Goal: Check status: Check status

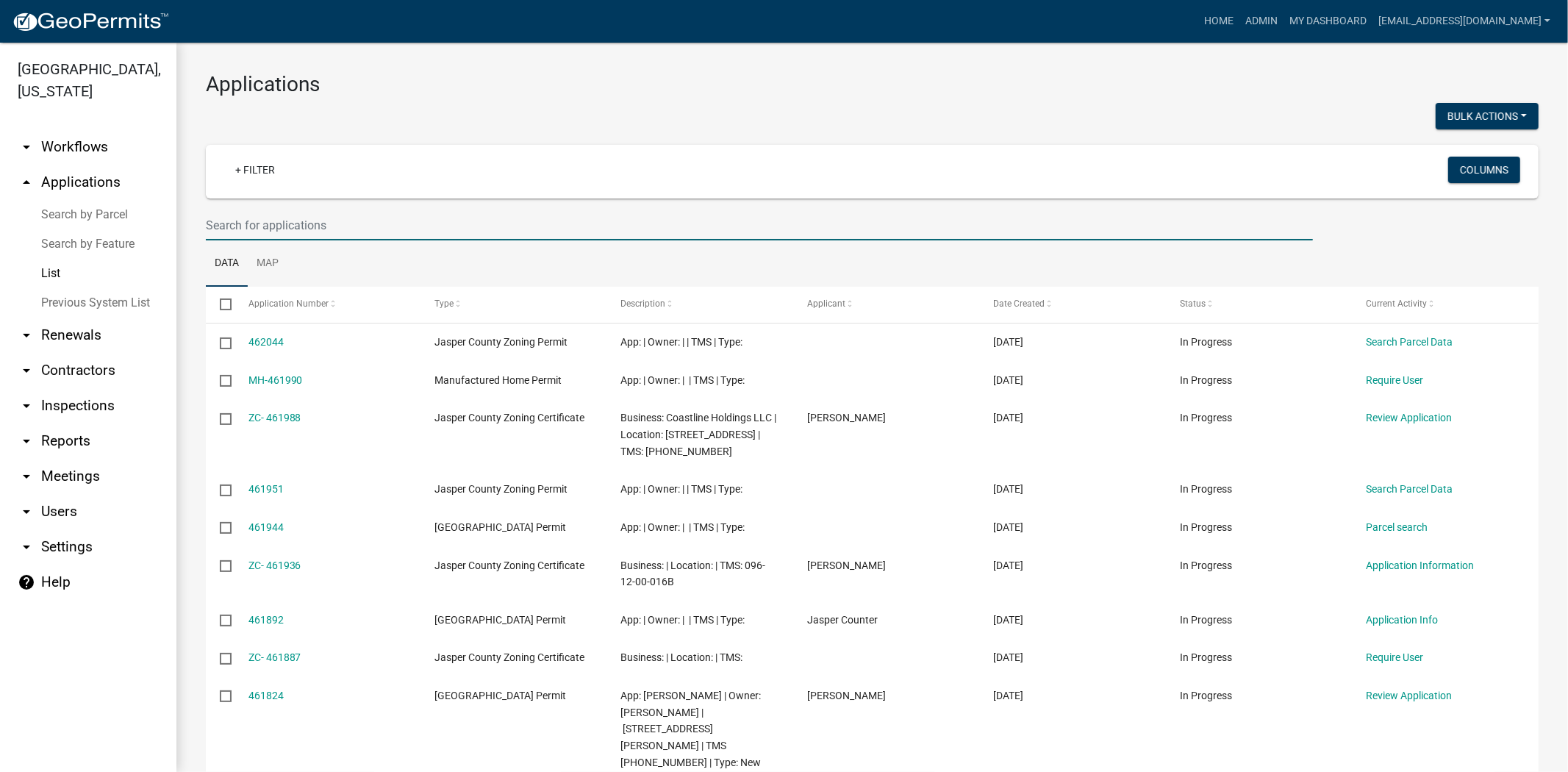
click at [474, 223] on input "text" at bounding box center [760, 225] width 1107 height 30
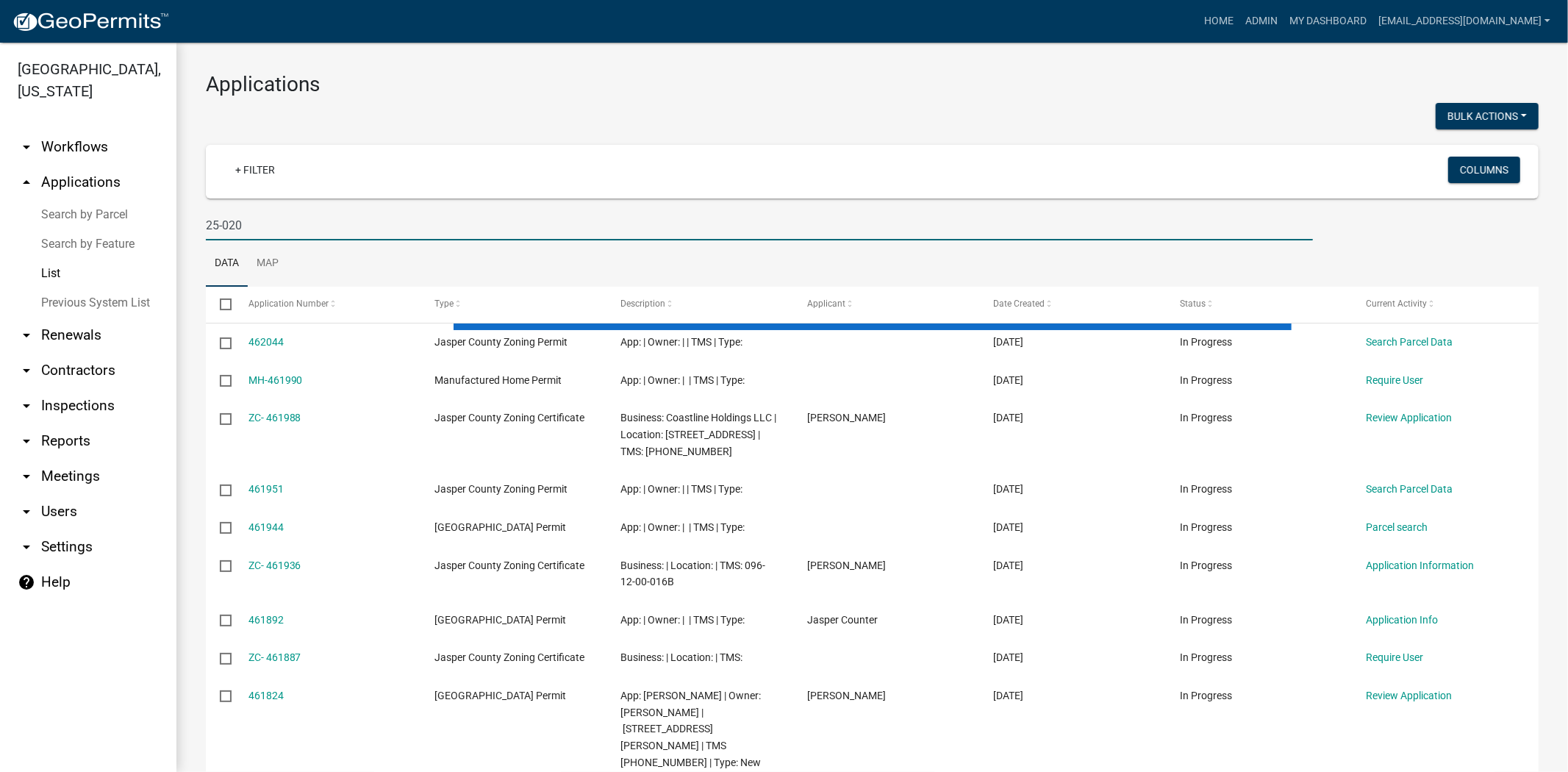
type input "25-020"
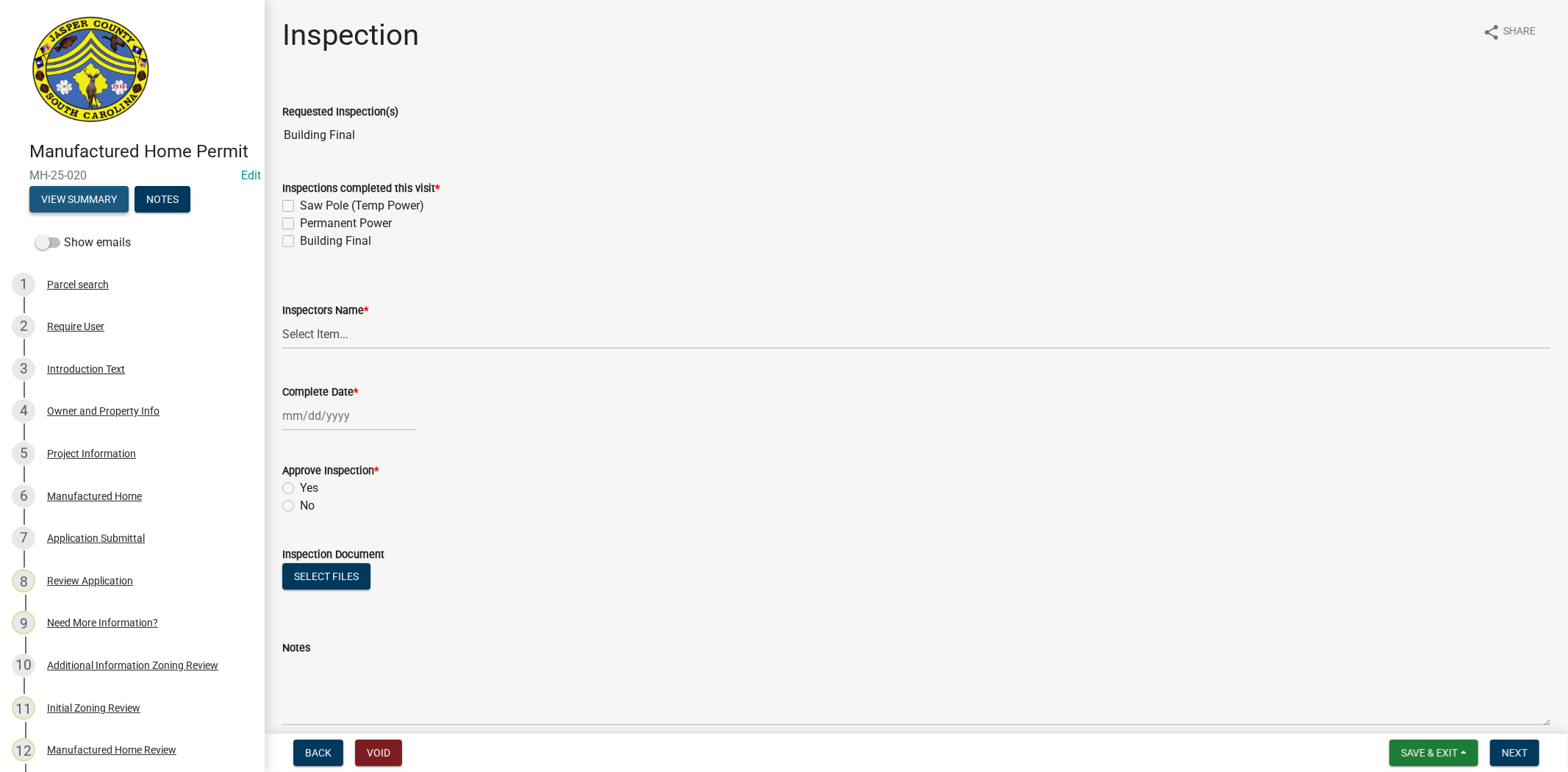
click at [46, 212] on button "View Summary" at bounding box center [79, 199] width 100 height 27
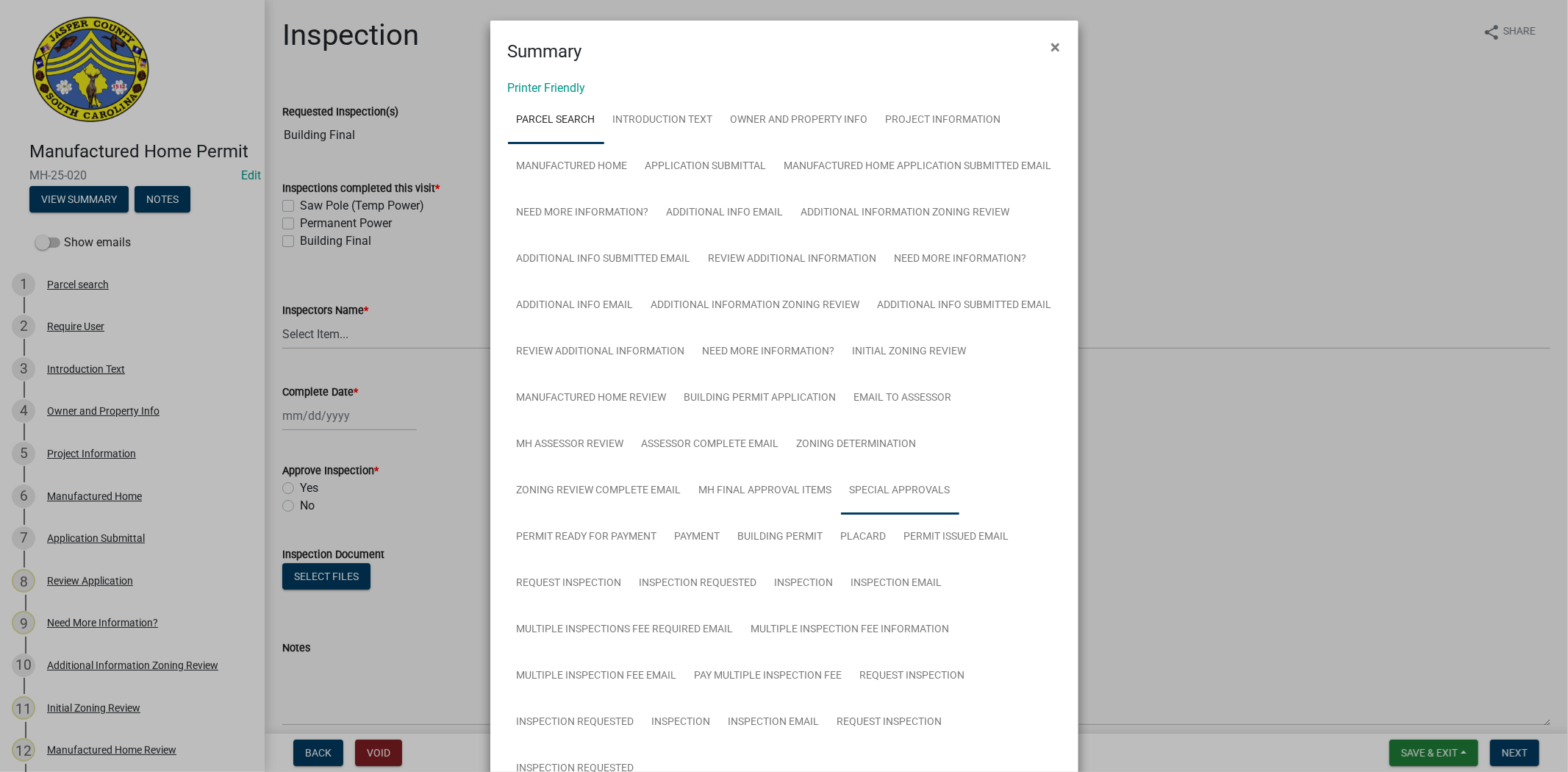
scroll to position [327, 0]
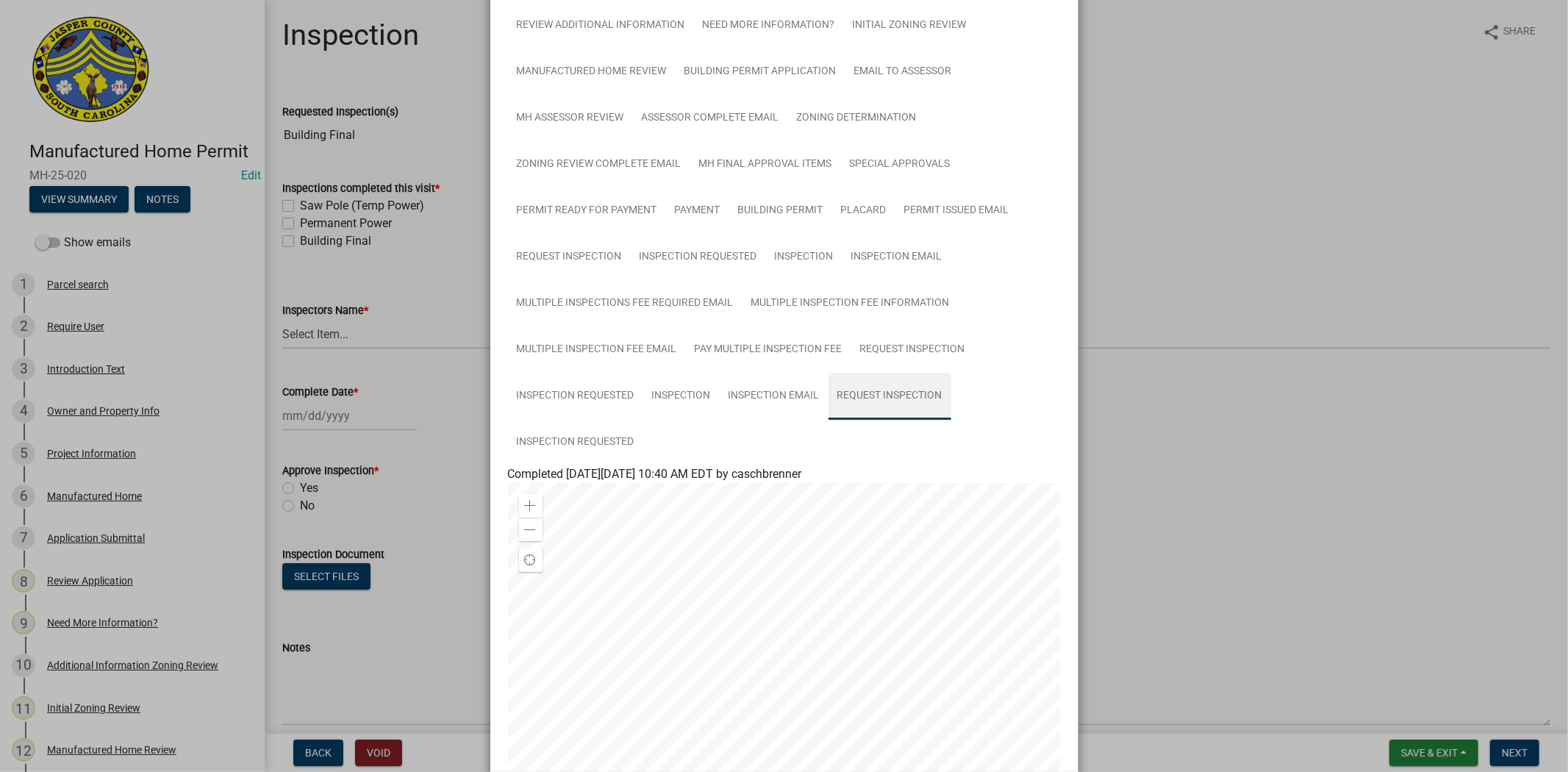
click at [857, 420] on link "Request Inspection" at bounding box center [890, 396] width 123 height 47
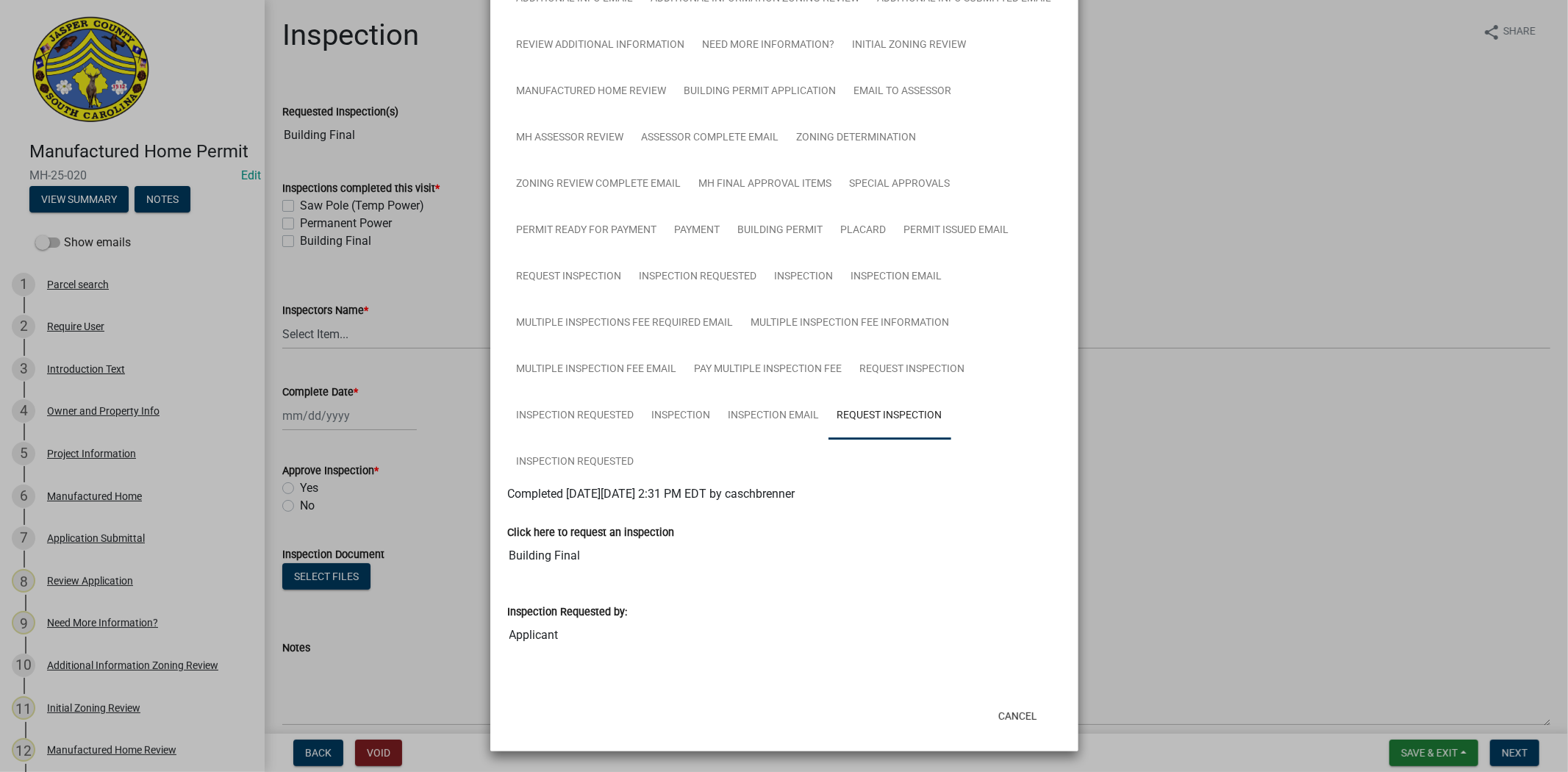
scroll to position [357, 0]
click at [575, 458] on link "Inspection Requested" at bounding box center [575, 463] width 135 height 47
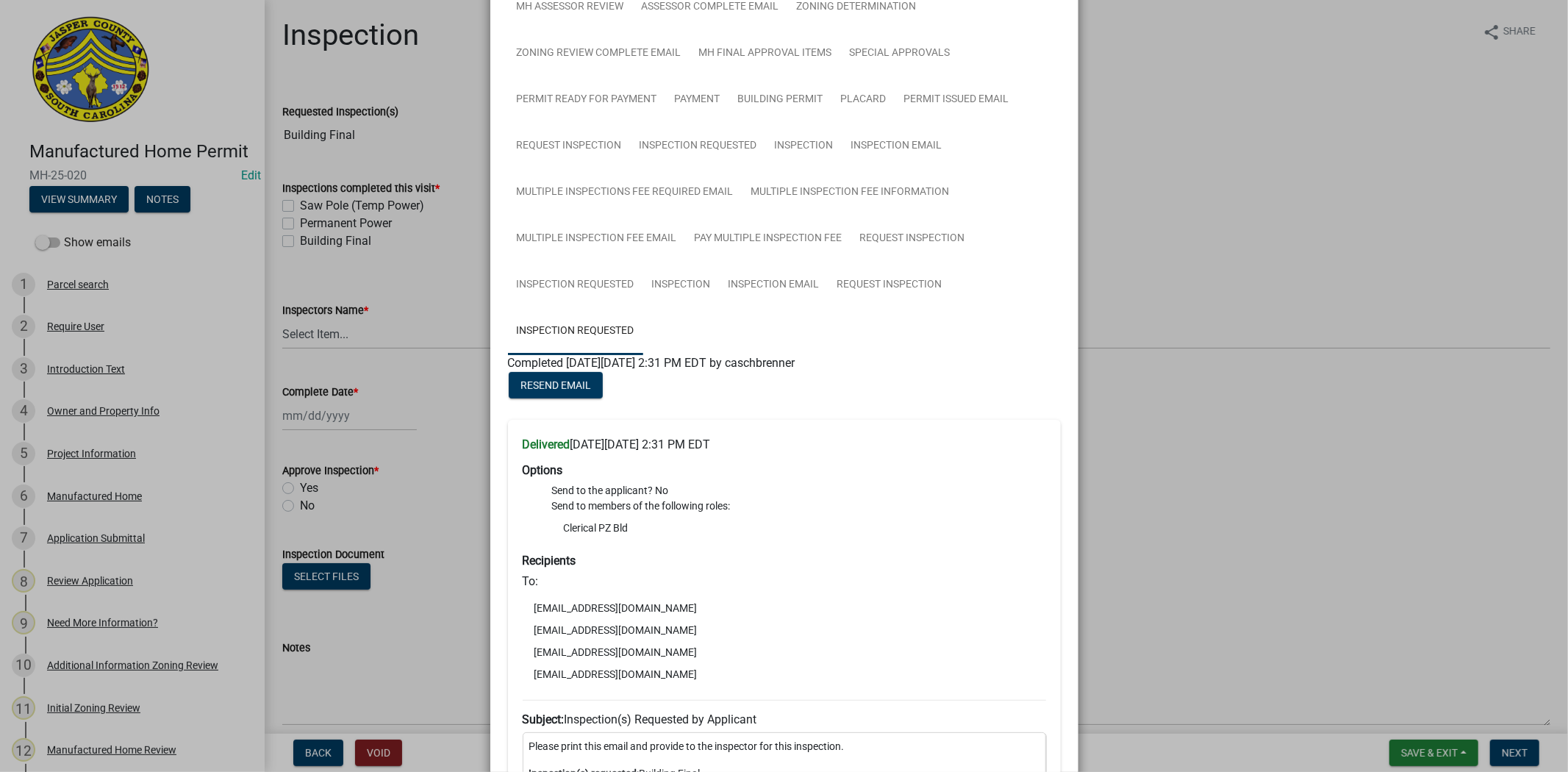
scroll to position [405, 0]
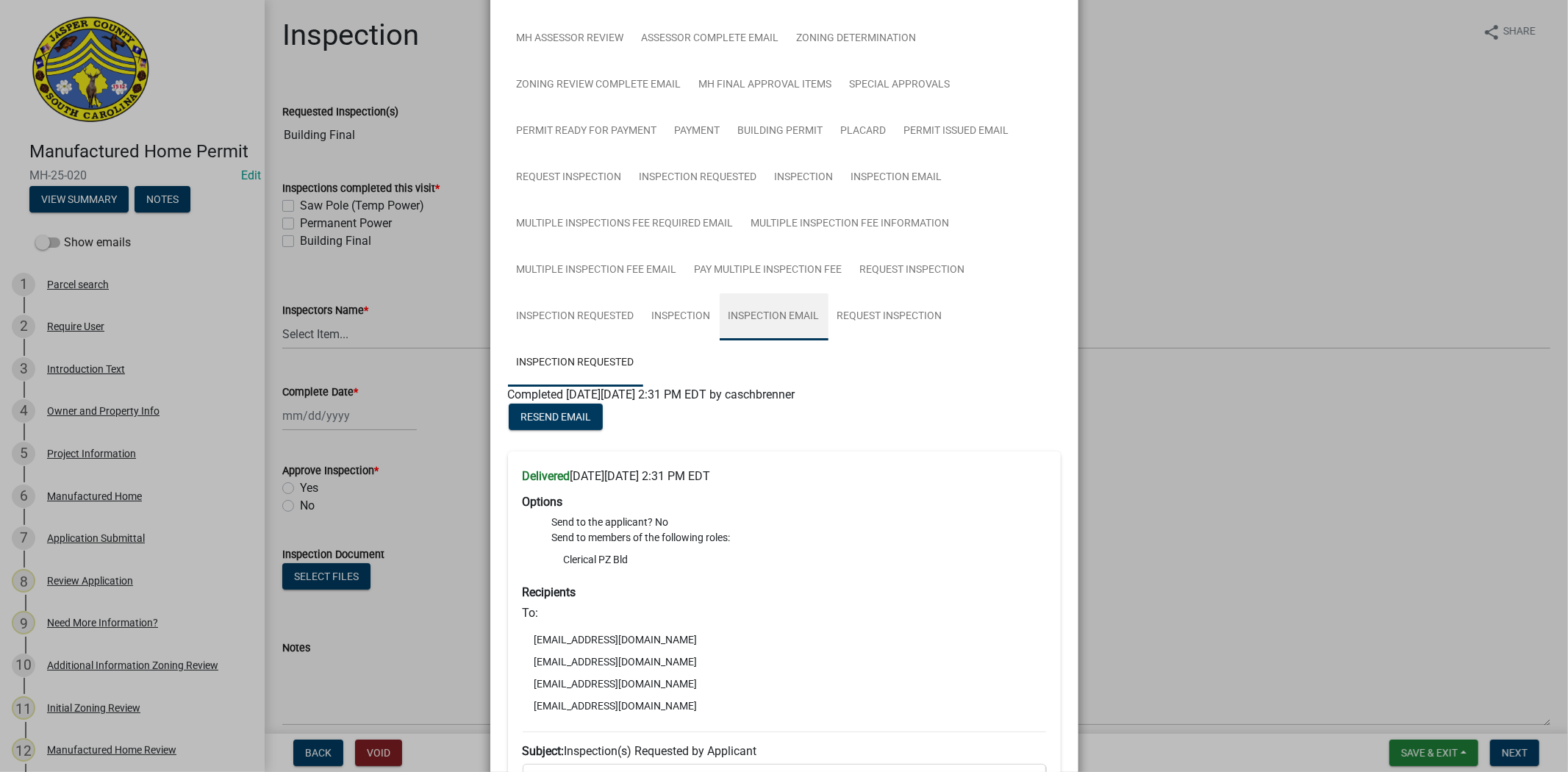
click at [755, 341] on link "Inspection Email" at bounding box center [774, 317] width 109 height 47
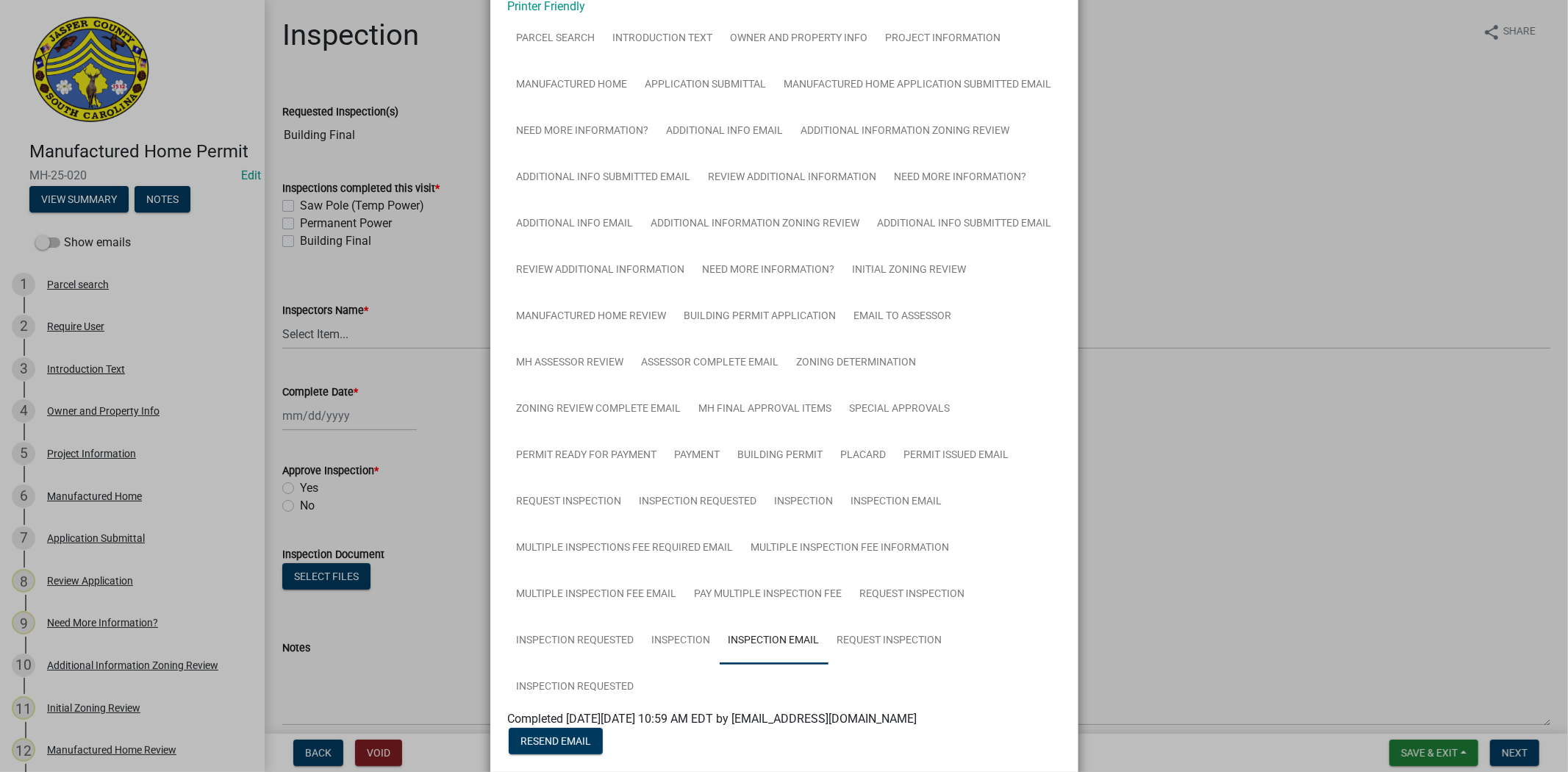
scroll to position [163, 0]
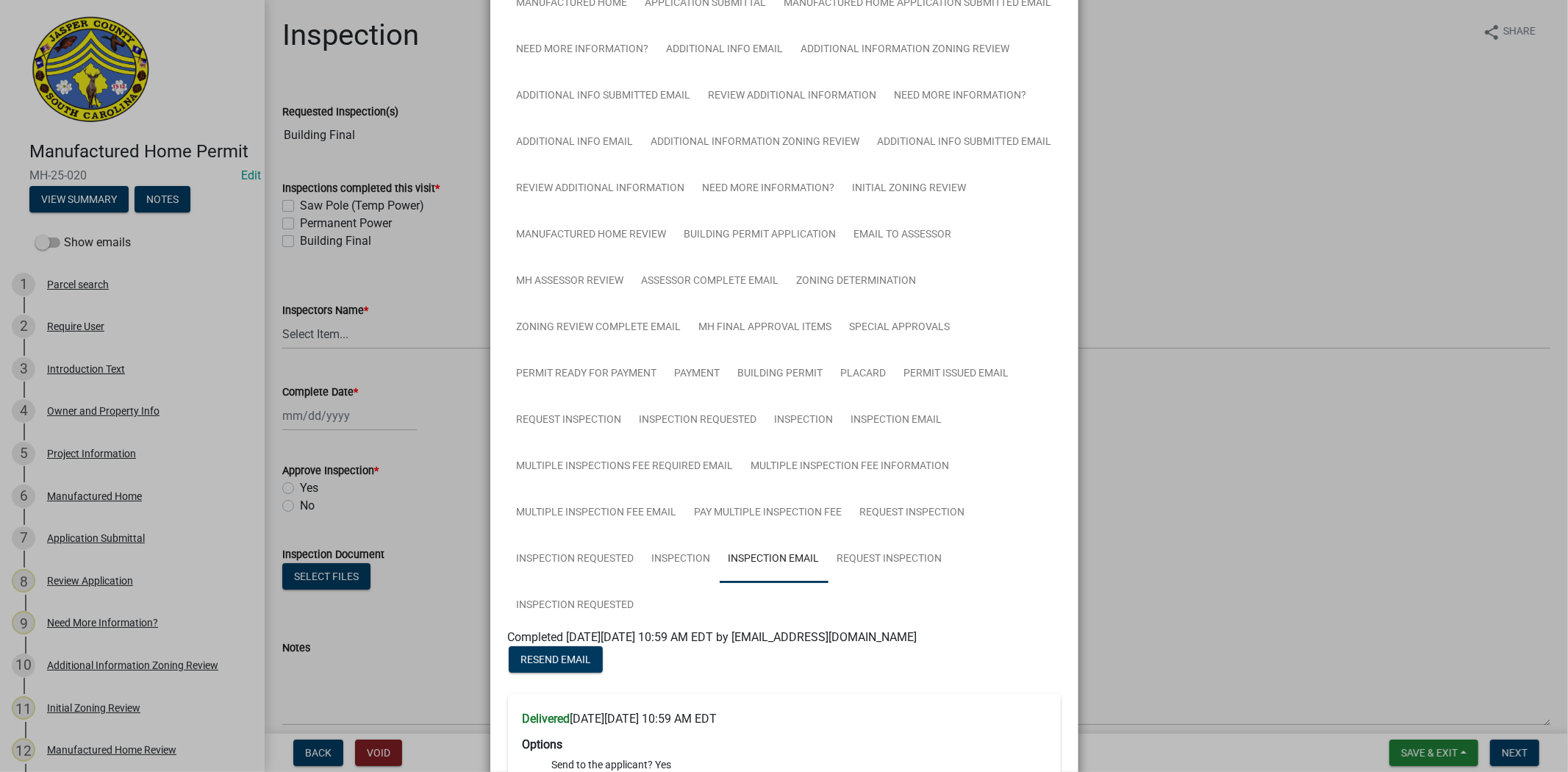
click at [1299, 568] on ngb-modal-window "Summary × Printer Friendly Parcel search Introduction Text Owner and Property I…" at bounding box center [784, 386] width 1568 height 772
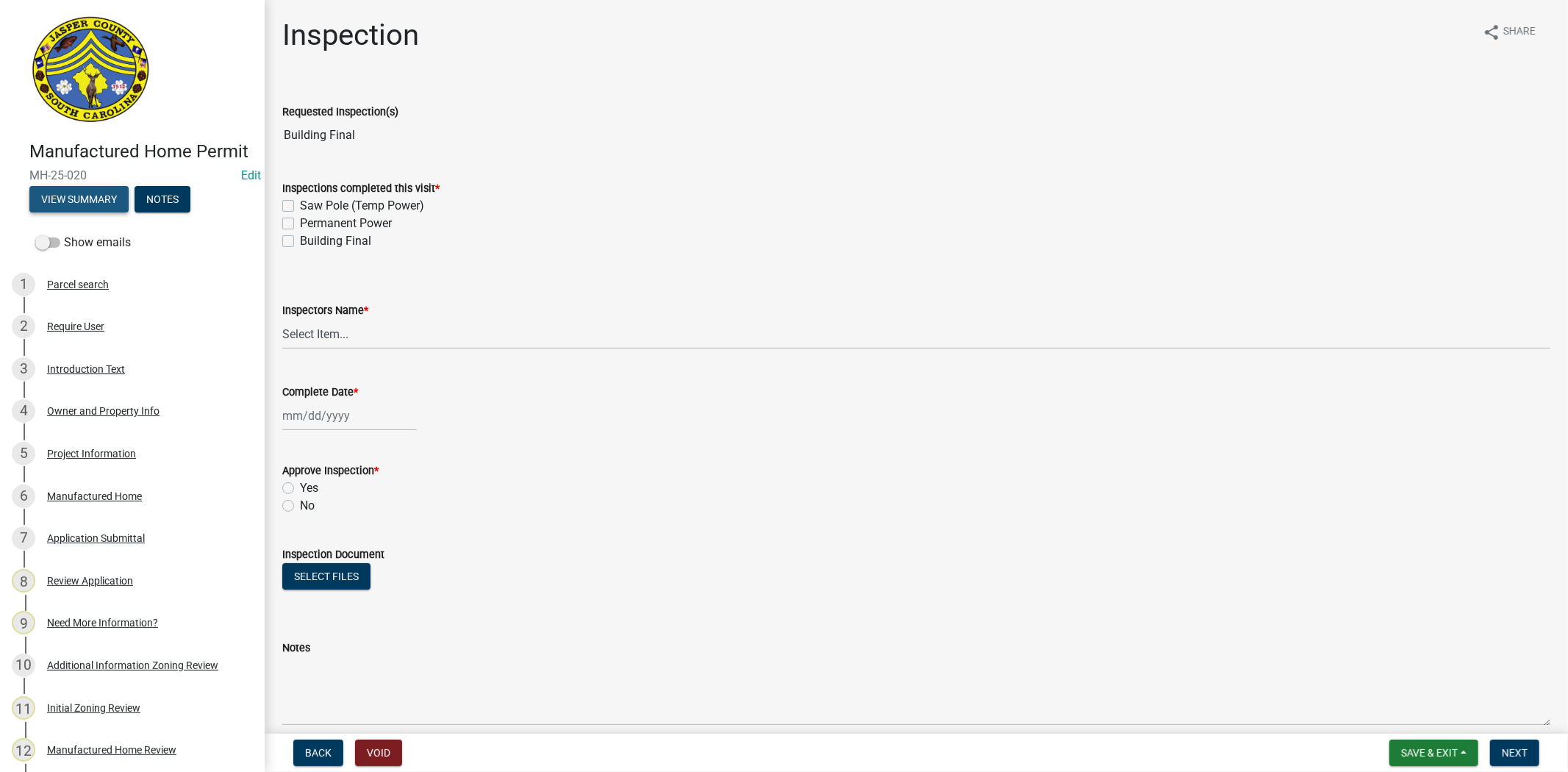
click at [76, 212] on button "View Summary" at bounding box center [79, 199] width 100 height 27
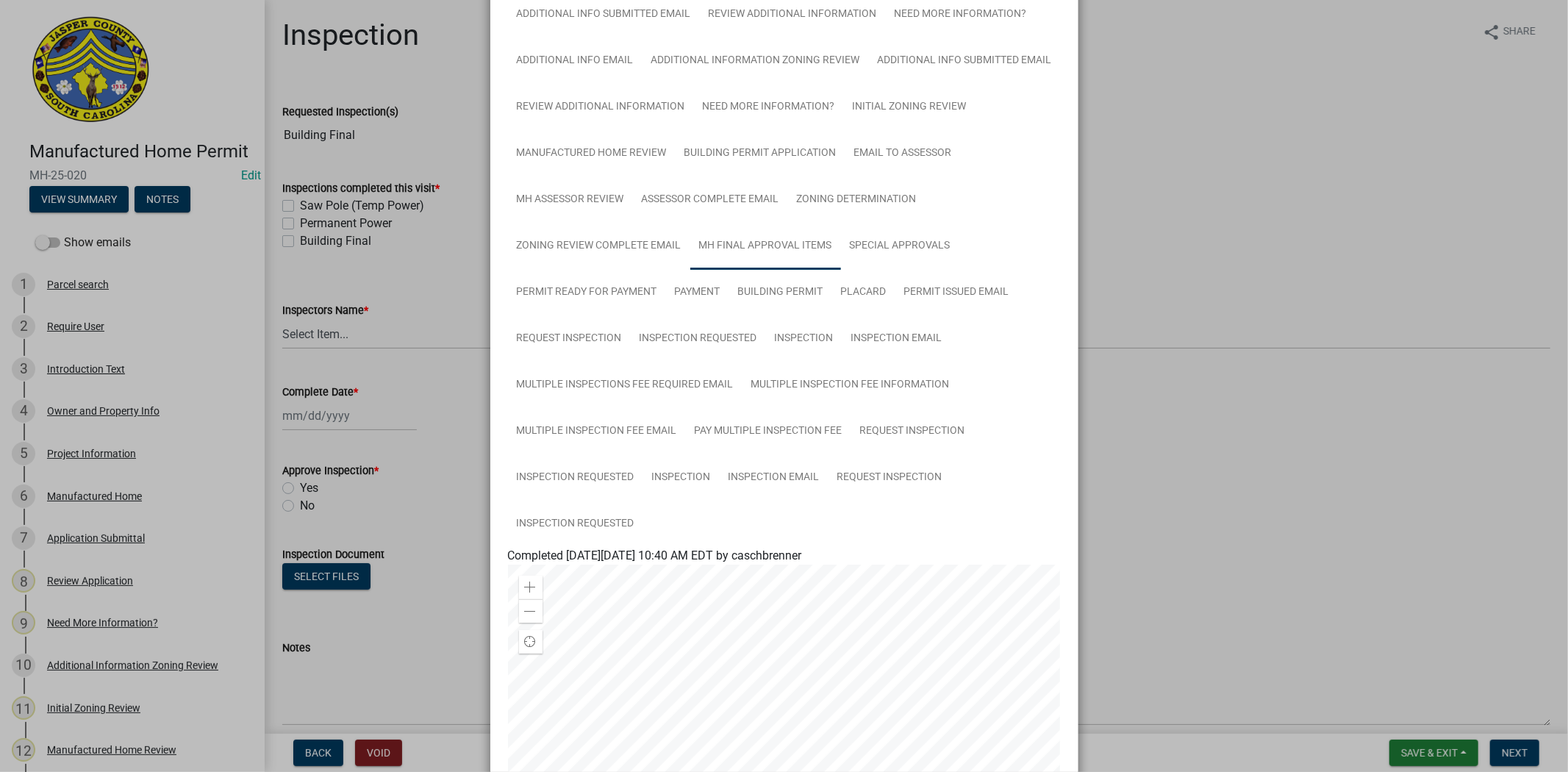
scroll to position [327, 0]
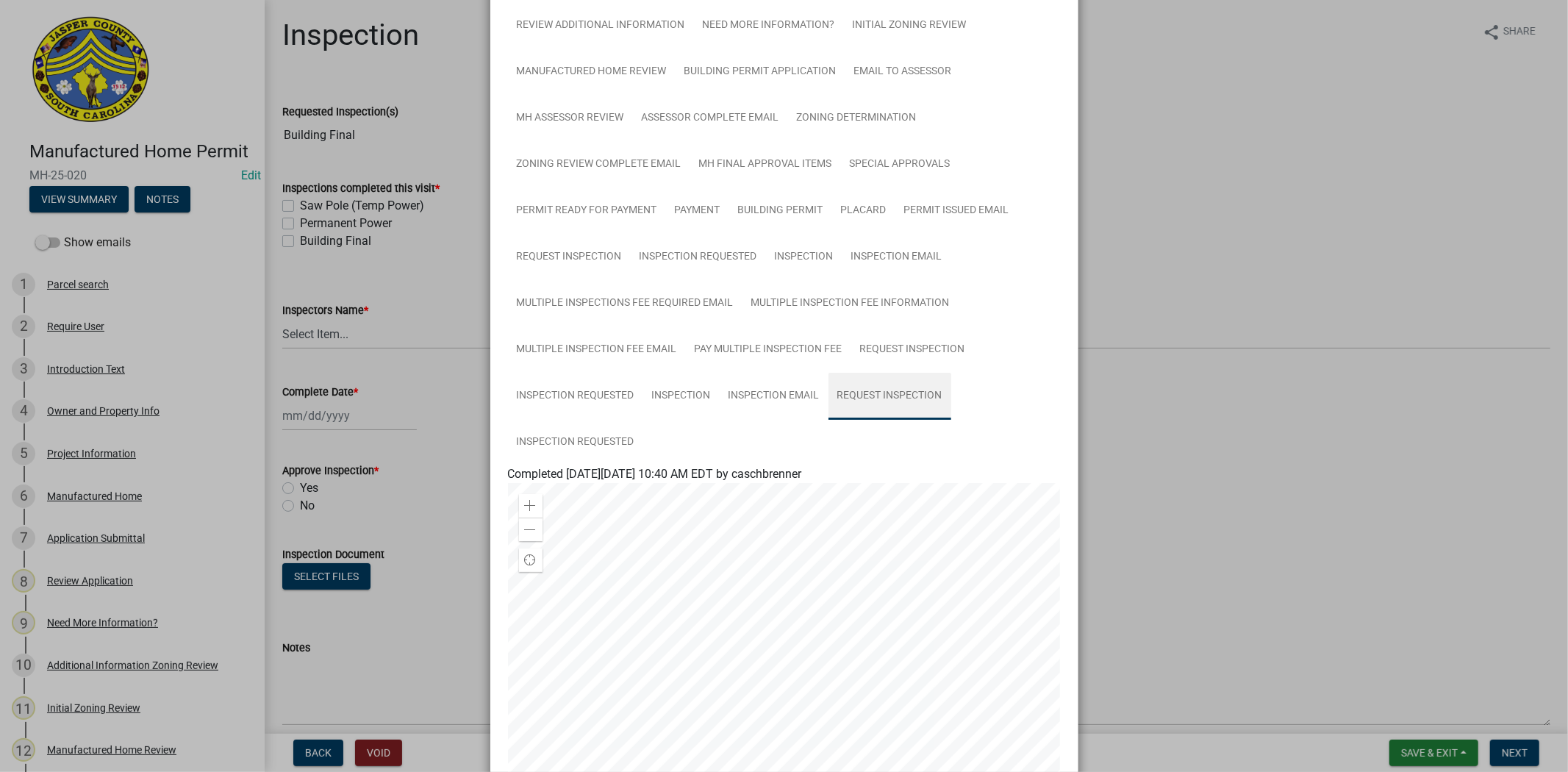
click at [910, 420] on link "Request Inspection" at bounding box center [890, 396] width 123 height 47
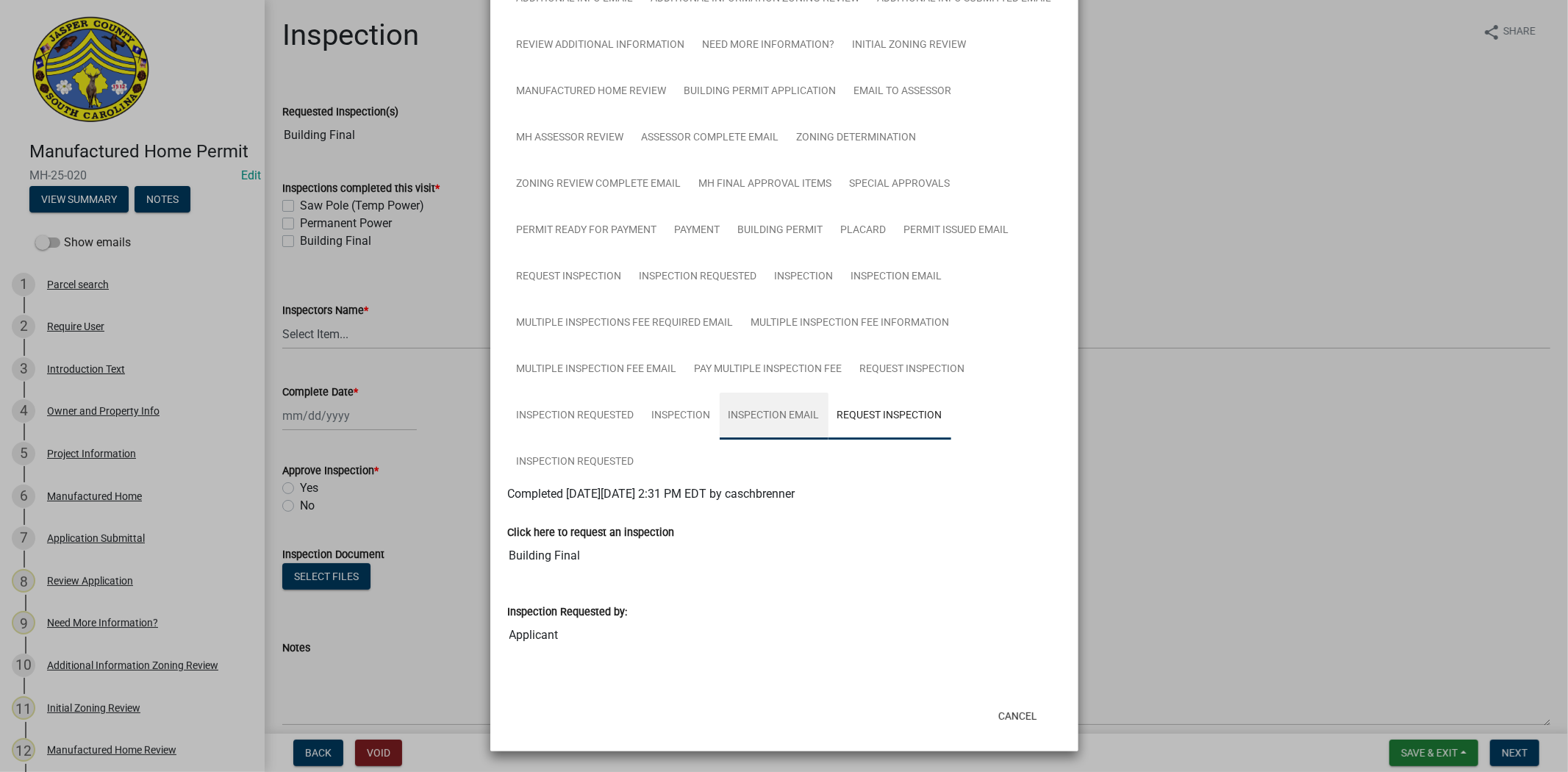
click at [764, 439] on link "Inspection Email" at bounding box center [774, 416] width 109 height 47
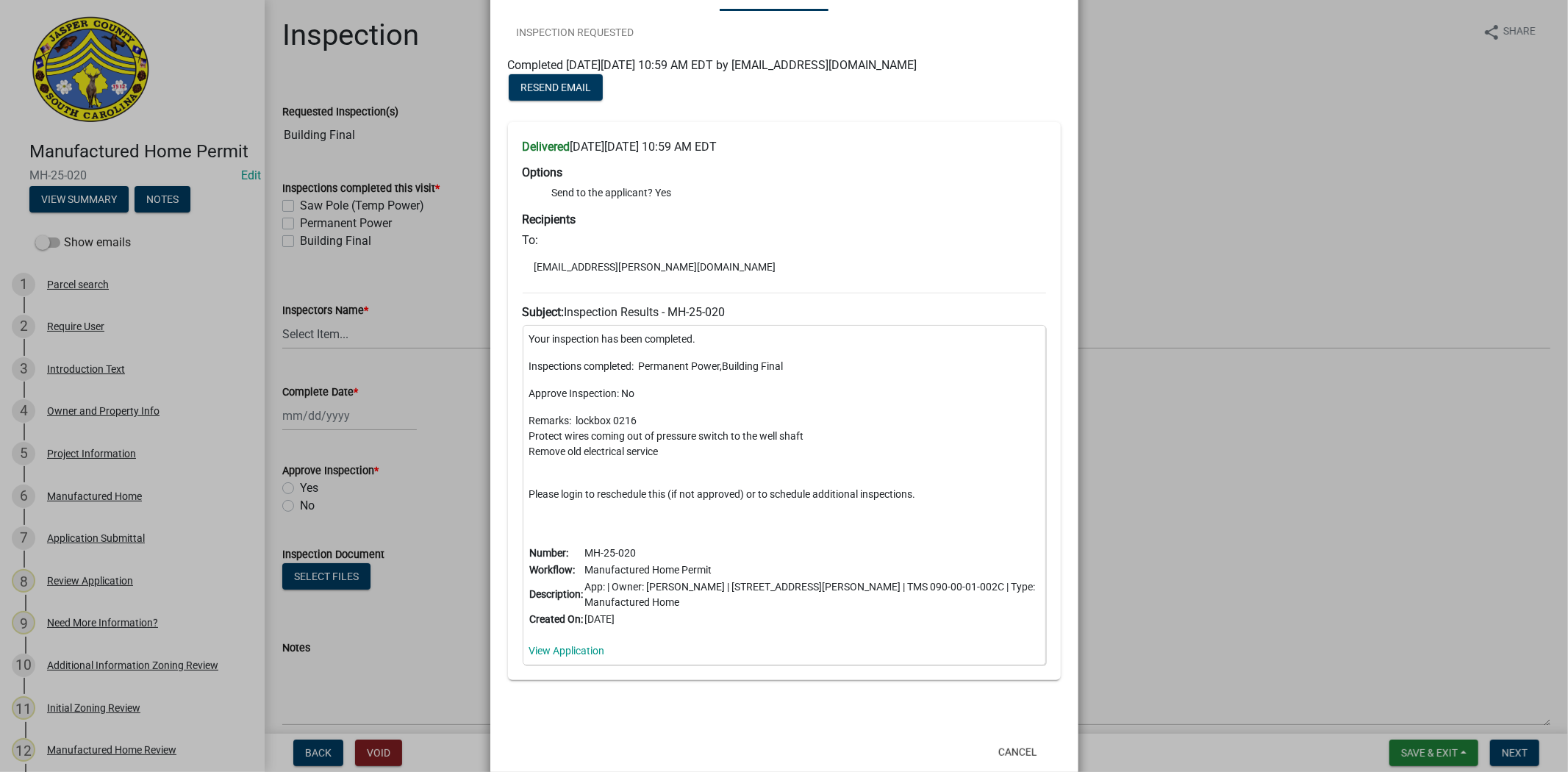
scroll to position [652, 0]
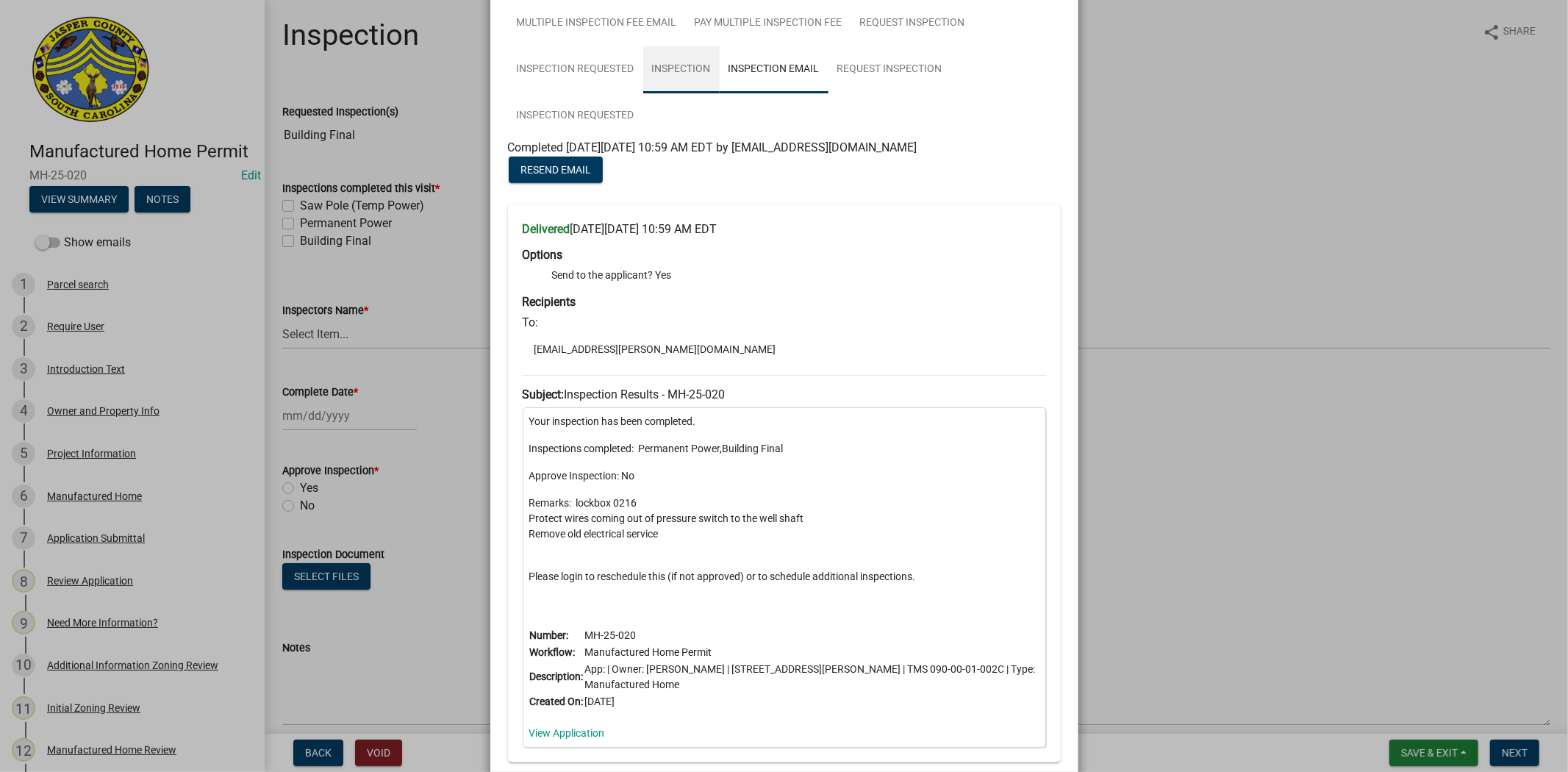
click at [682, 94] on link "Inspection" at bounding box center [681, 69] width 76 height 47
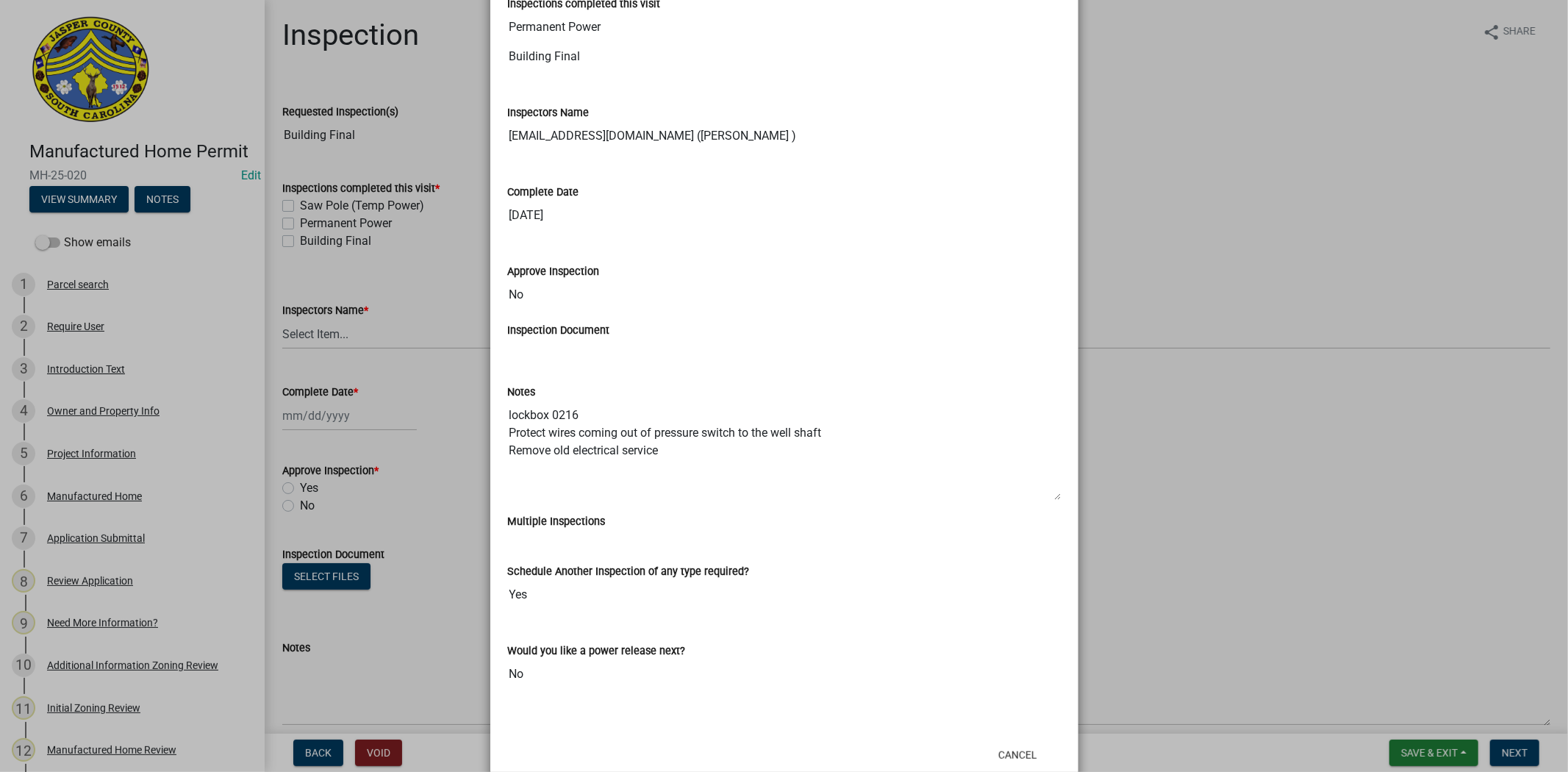
scroll to position [1034, 0]
